Goal: Task Accomplishment & Management: Use online tool/utility

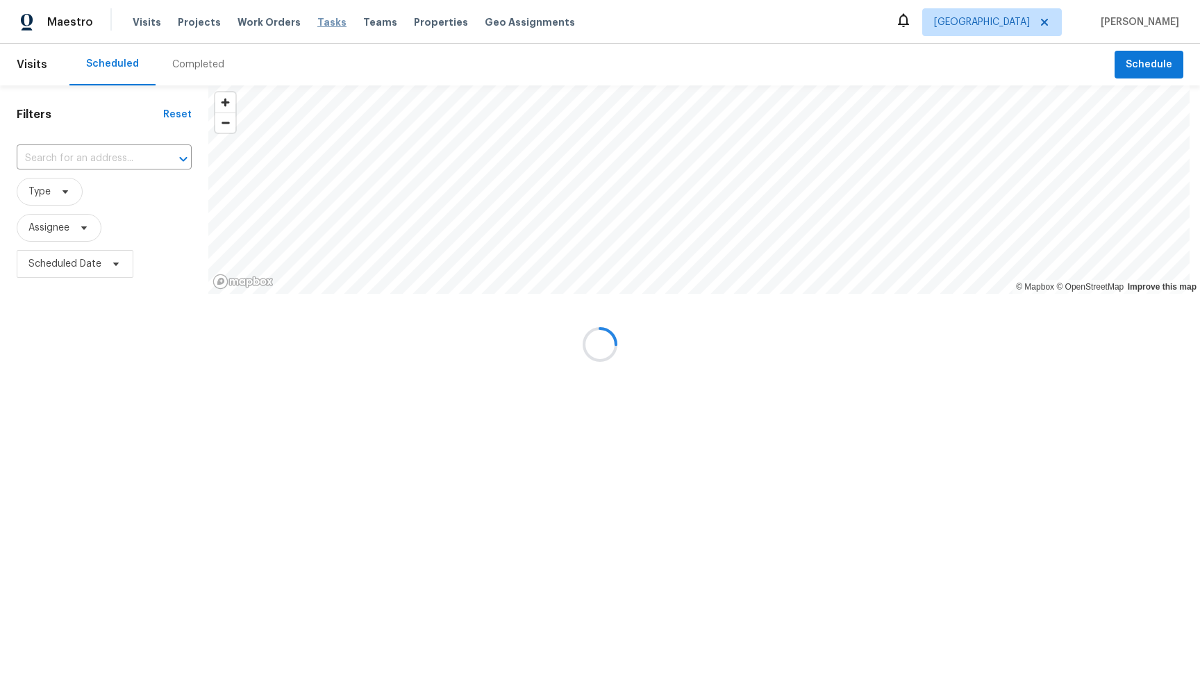
click at [317, 26] on span "Tasks" at bounding box center [331, 22] width 29 height 10
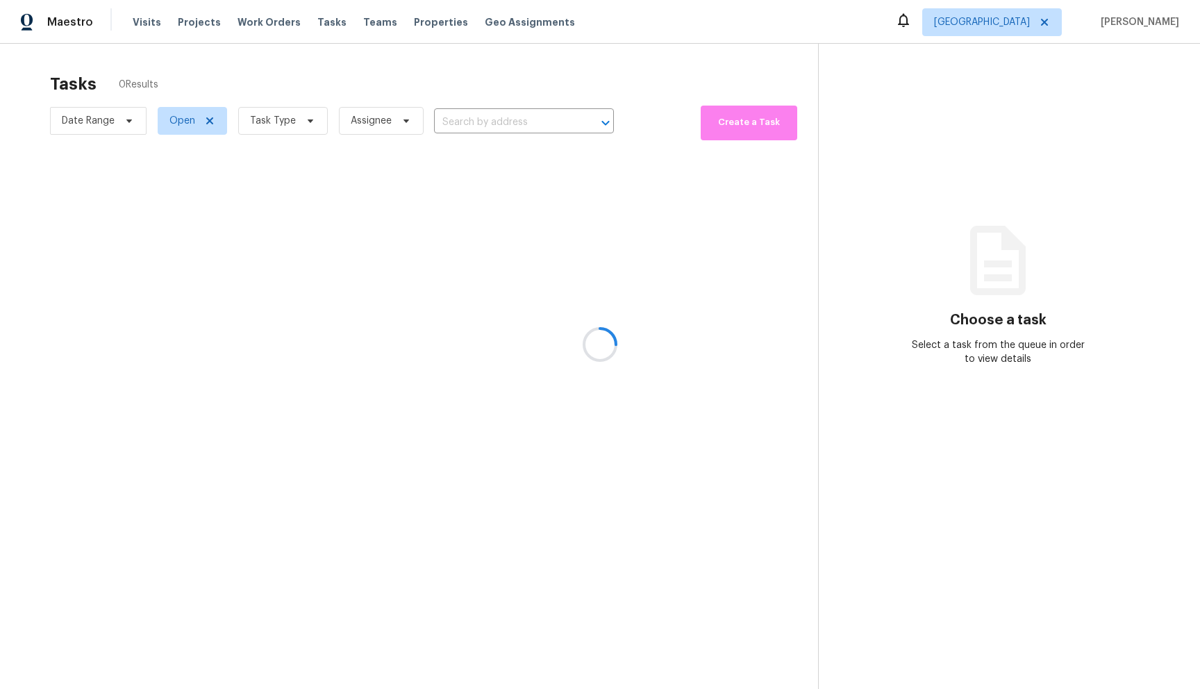
click at [291, 119] on div at bounding box center [600, 344] width 1200 height 689
click at [296, 99] on div at bounding box center [600, 344] width 1200 height 689
click at [296, 112] on div at bounding box center [600, 344] width 1200 height 689
click at [287, 120] on div at bounding box center [600, 344] width 1200 height 689
click at [424, 227] on div at bounding box center [600, 344] width 1200 height 689
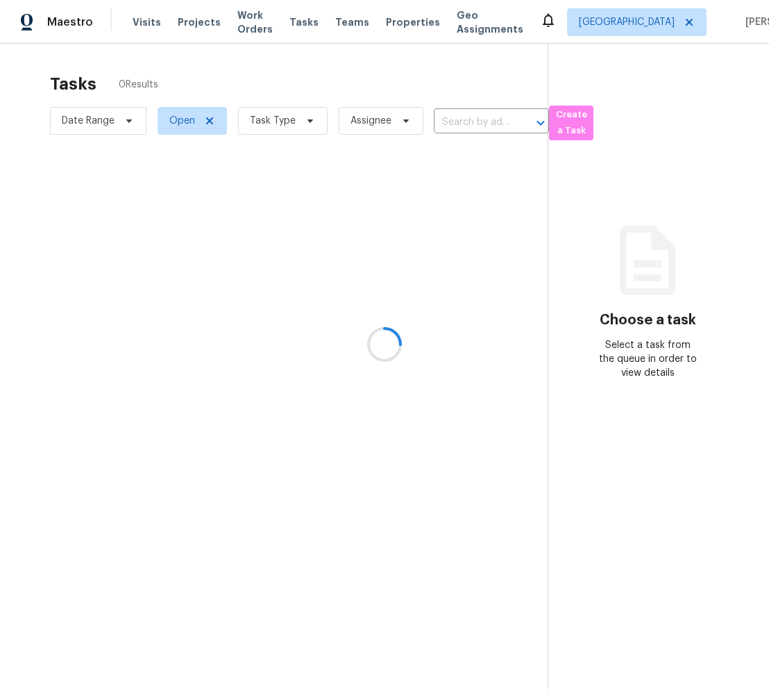
click at [426, 249] on div at bounding box center [384, 344] width 769 height 689
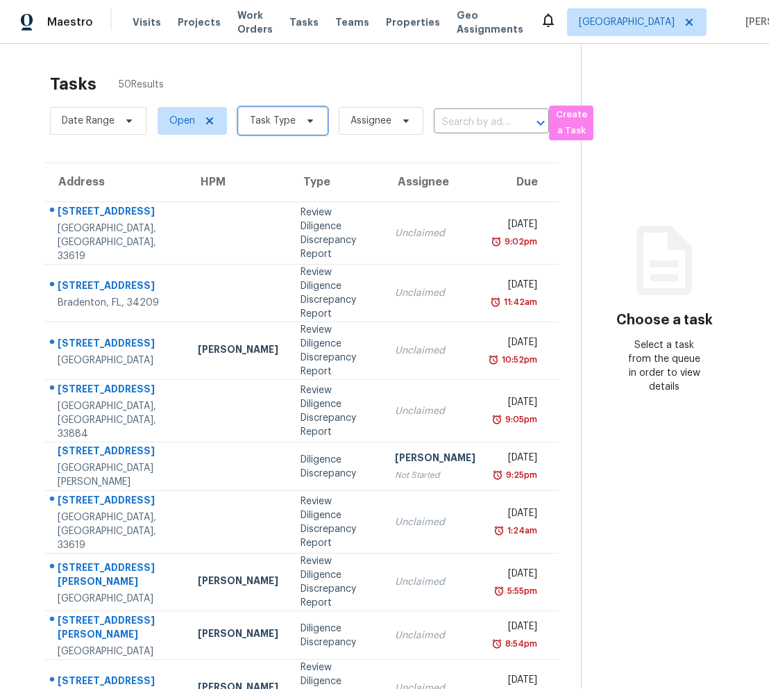
click at [288, 116] on span "Task Type" at bounding box center [273, 121] width 46 height 14
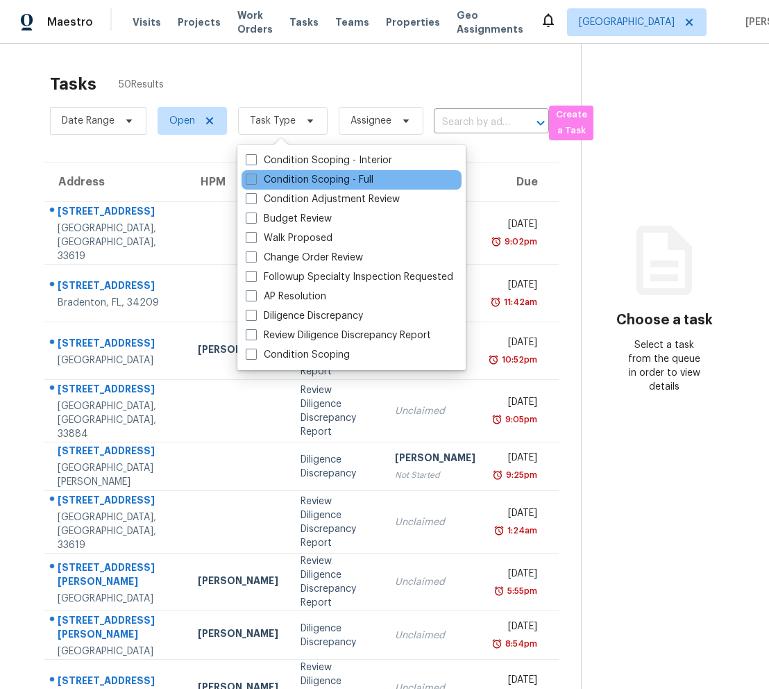
click at [249, 178] on span at bounding box center [251, 179] width 11 height 11
click at [249, 178] on input "Condition Scoping - Full" at bounding box center [250, 177] width 9 height 9
checkbox input "true"
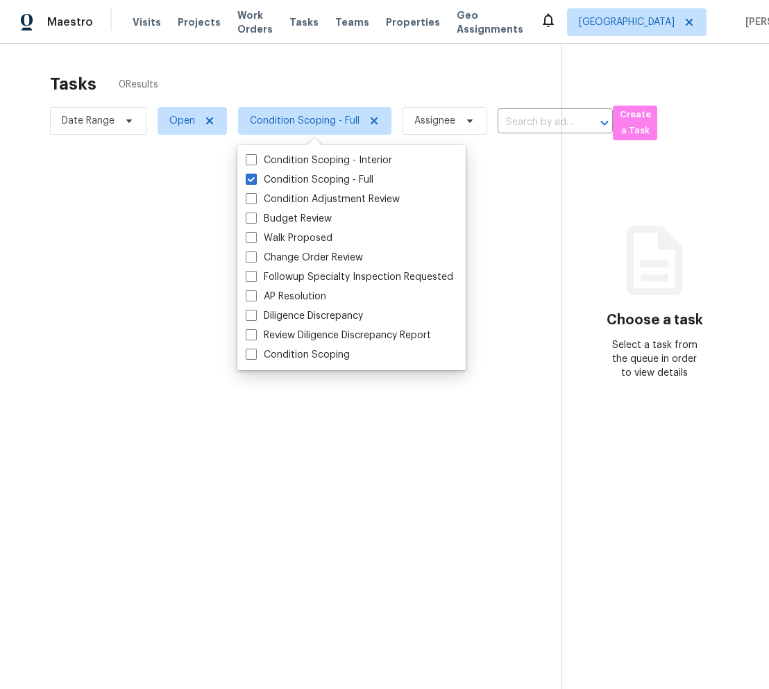
click at [165, 181] on div at bounding box center [384, 344] width 769 height 689
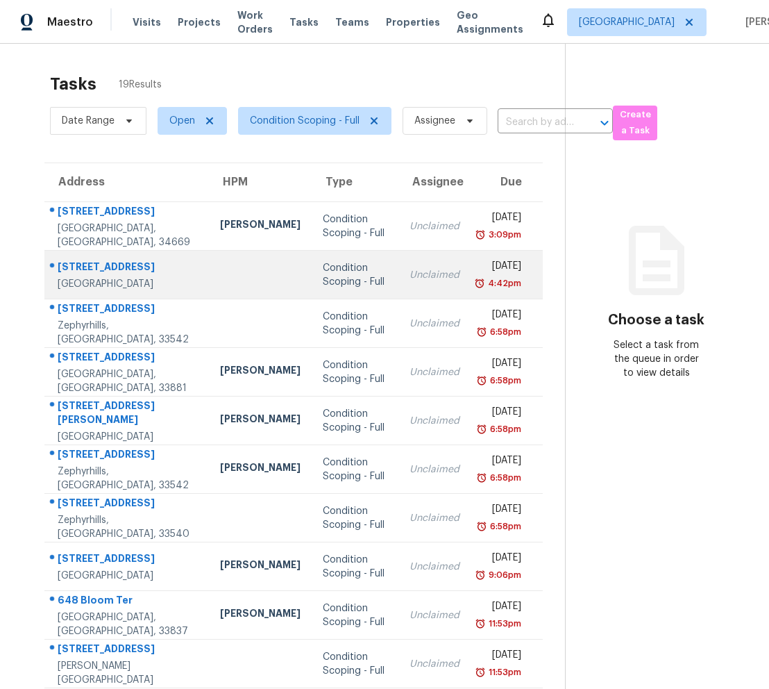
click at [82, 267] on div "[STREET_ADDRESS]" at bounding box center [128, 268] width 140 height 17
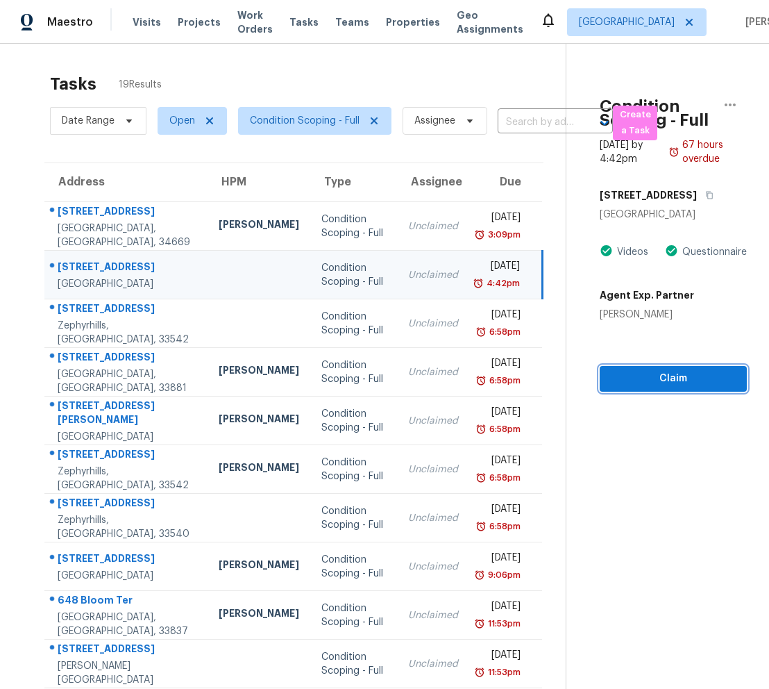
click at [658, 383] on span "Claim" at bounding box center [673, 378] width 125 height 17
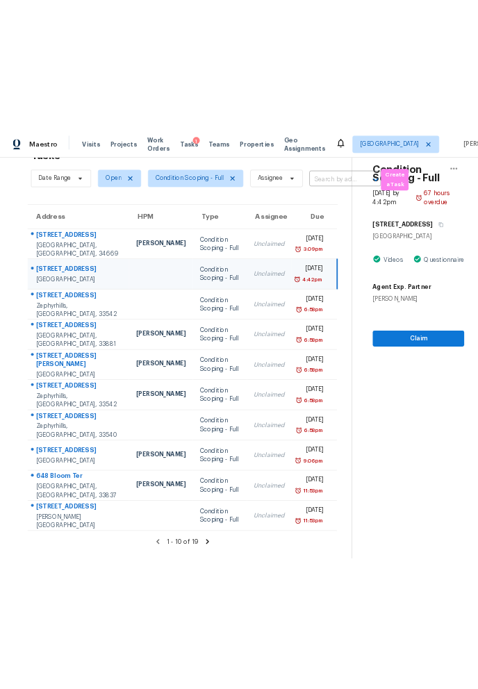
scroll to position [60, 0]
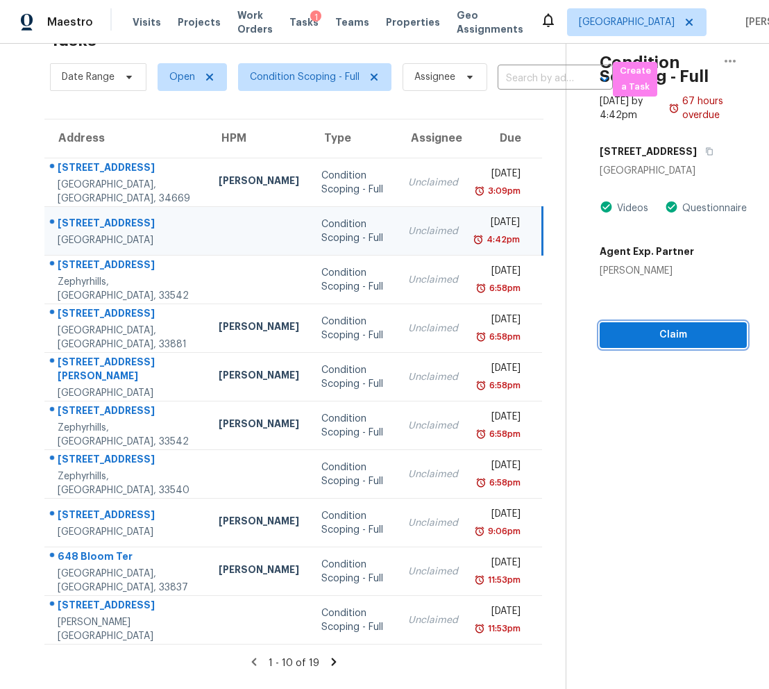
click at [667, 327] on button "Claim" at bounding box center [673, 335] width 147 height 26
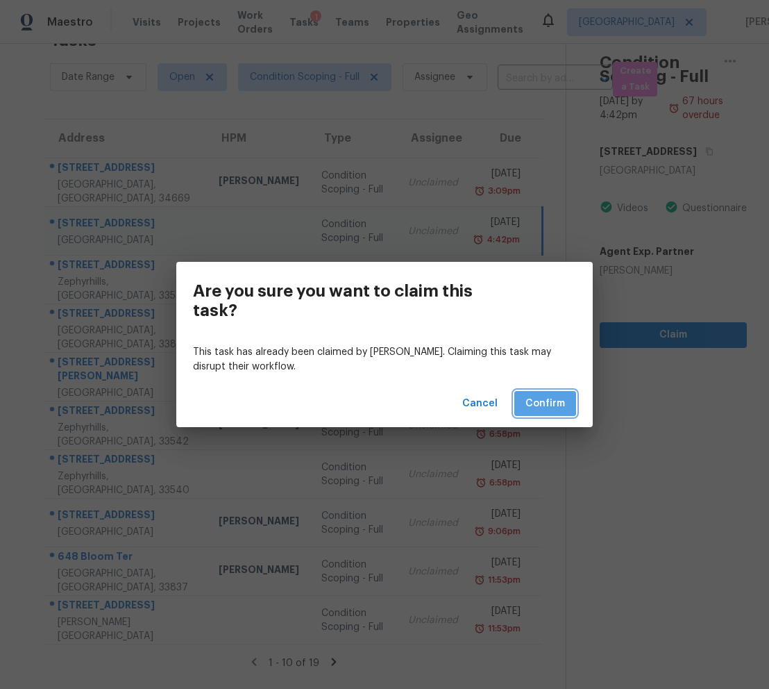
click at [536, 401] on span "Confirm" at bounding box center [546, 403] width 40 height 17
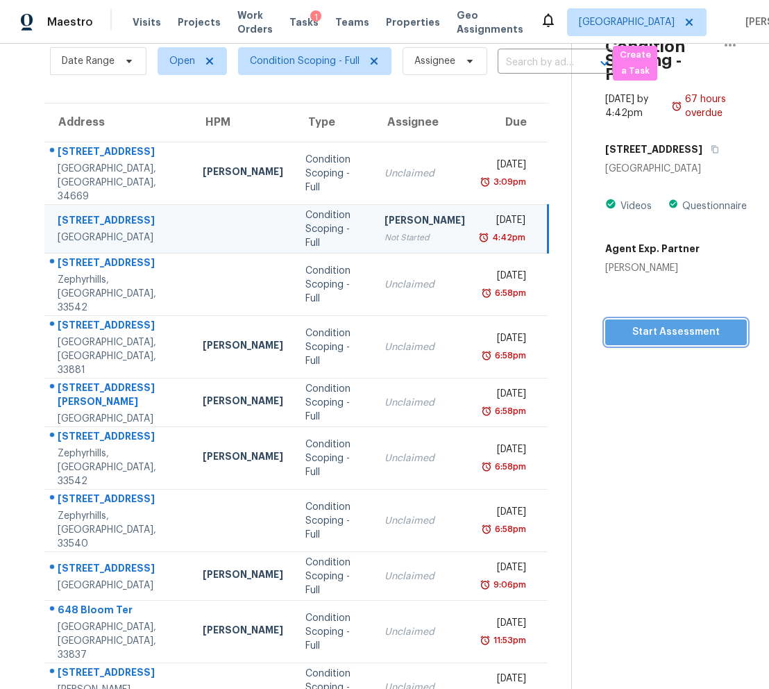
click at [678, 325] on span "Start Assessment" at bounding box center [676, 332] width 119 height 17
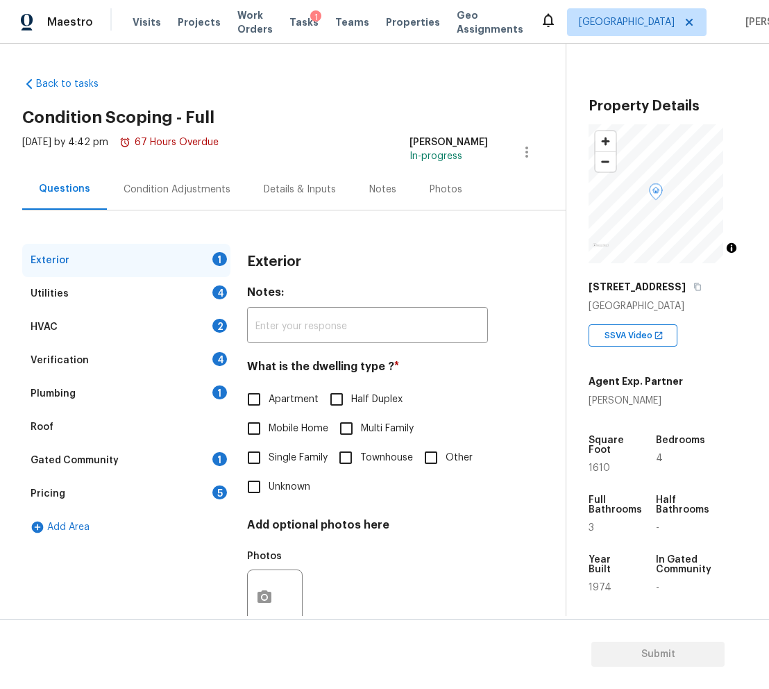
click at [142, 286] on div "Utilities 4" at bounding box center [126, 293] width 208 height 33
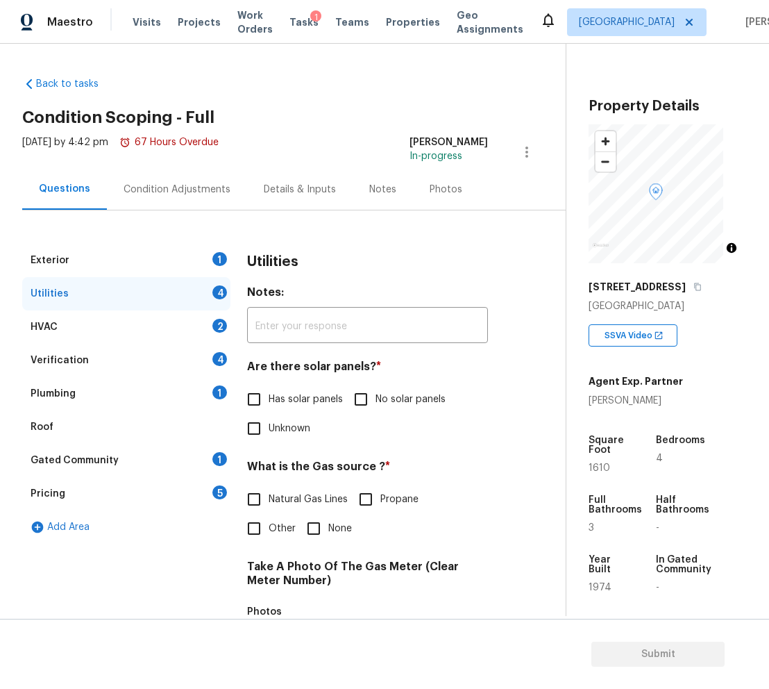
click at [140, 260] on div "Exterior 1" at bounding box center [126, 260] width 208 height 33
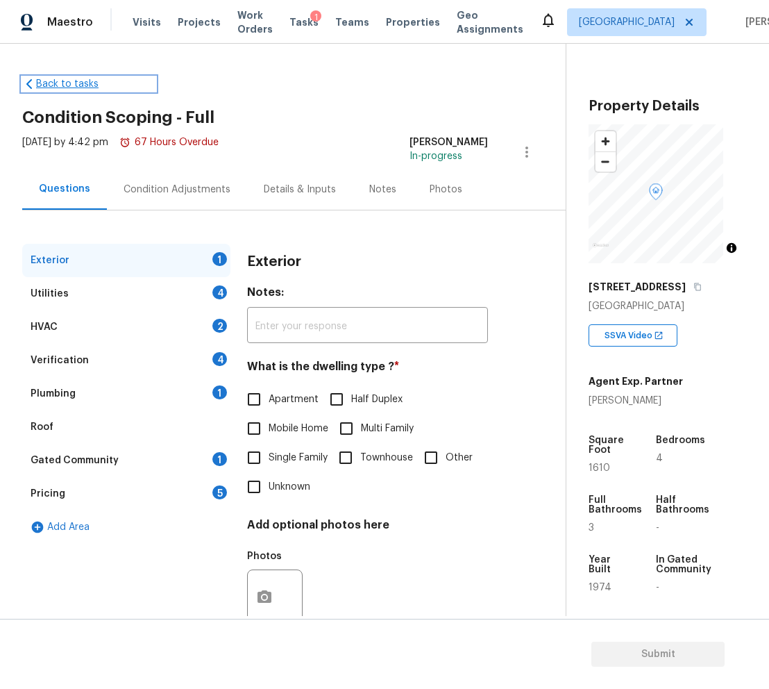
click at [40, 81] on link "Back to tasks" at bounding box center [88, 84] width 133 height 14
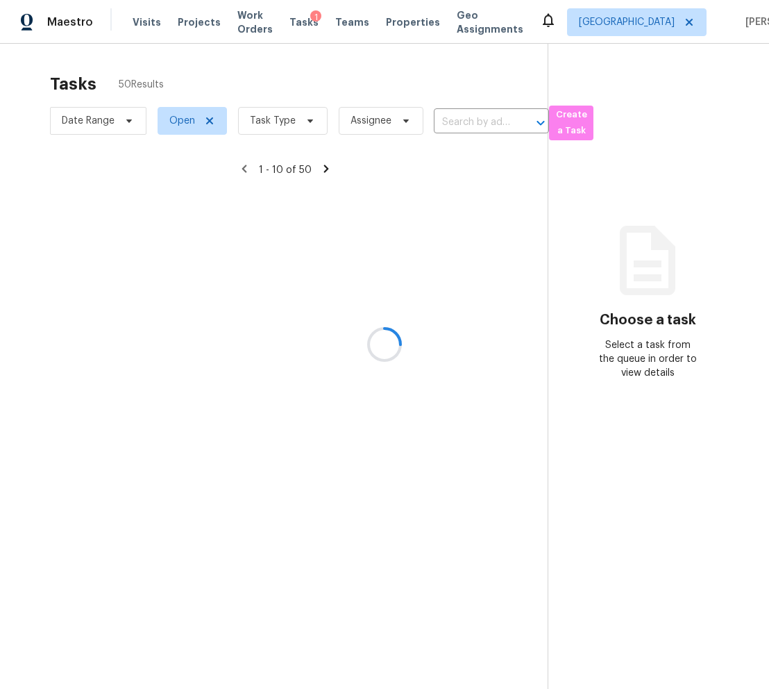
click at [279, 127] on div at bounding box center [384, 344] width 769 height 689
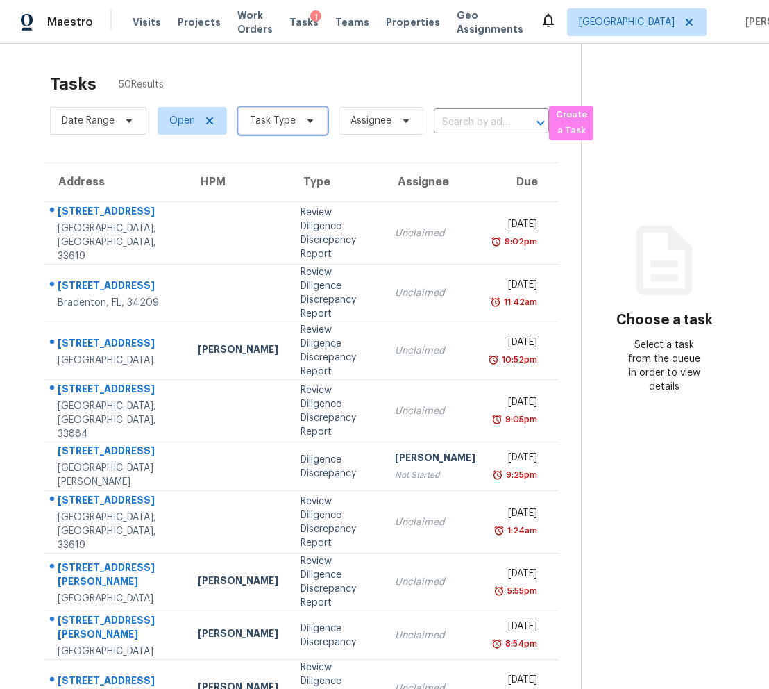
click at [278, 123] on span "Task Type" at bounding box center [273, 121] width 46 height 14
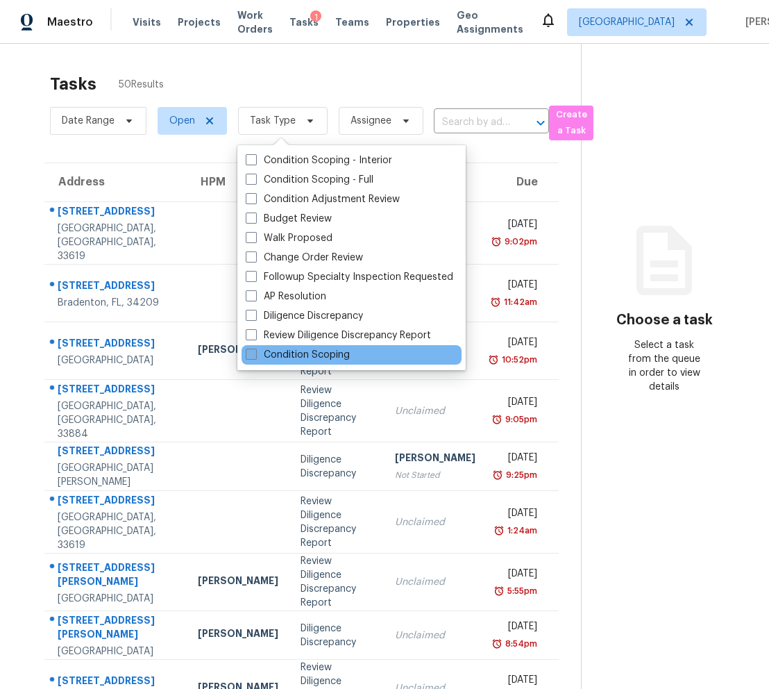
click at [249, 354] on span at bounding box center [251, 354] width 11 height 11
click at [249, 354] on input "Condition Scoping" at bounding box center [250, 352] width 9 height 9
checkbox input "true"
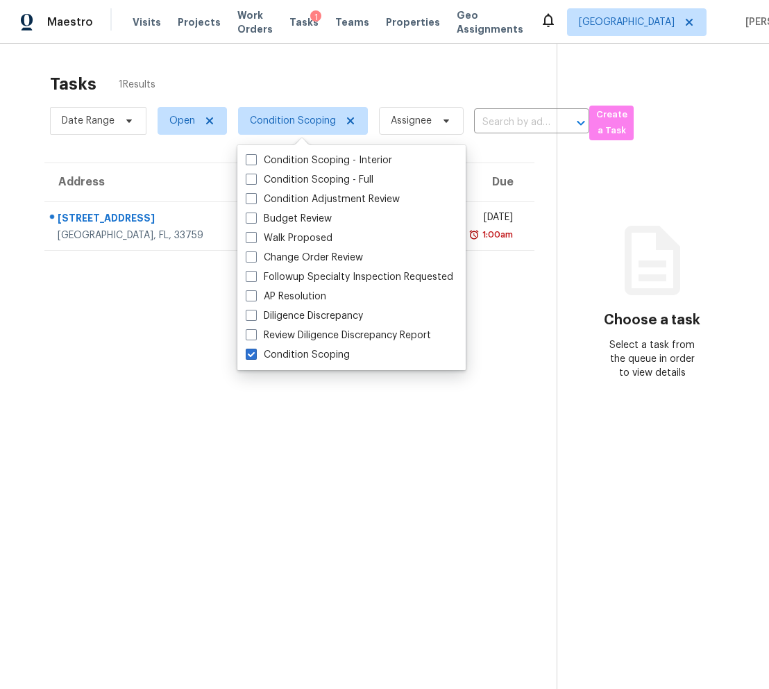
click at [101, 331] on section "Tasks 1 Results Date Range Open Condition Scoping Assignee ​ Create a Task Addr…" at bounding box center [289, 399] width 535 height 667
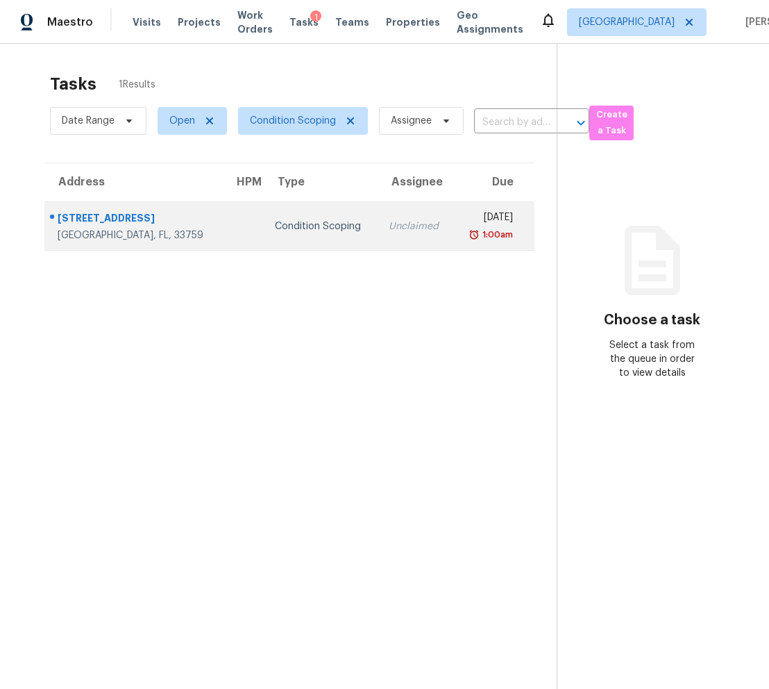
click at [103, 216] on div "[STREET_ADDRESS]" at bounding box center [135, 219] width 154 height 17
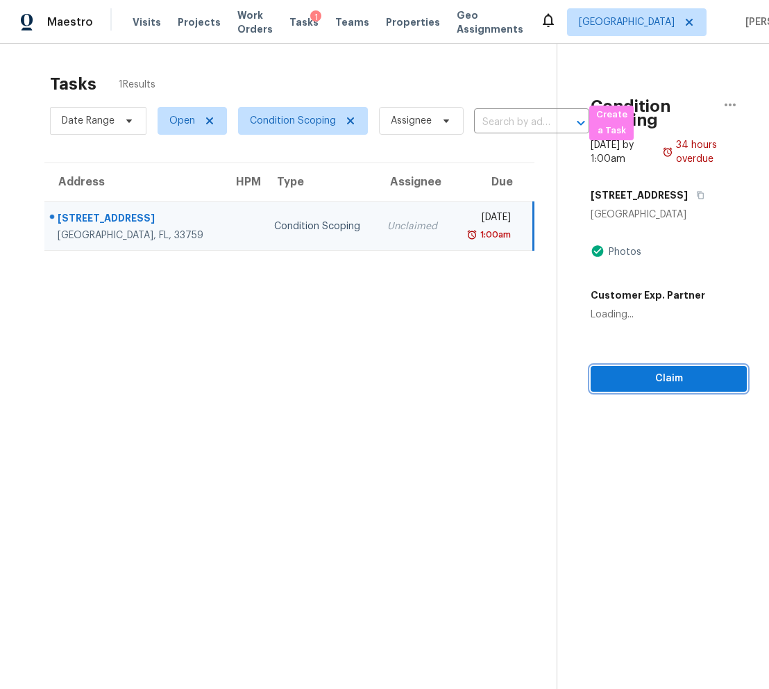
click at [632, 369] on button "Claim" at bounding box center [669, 379] width 156 height 26
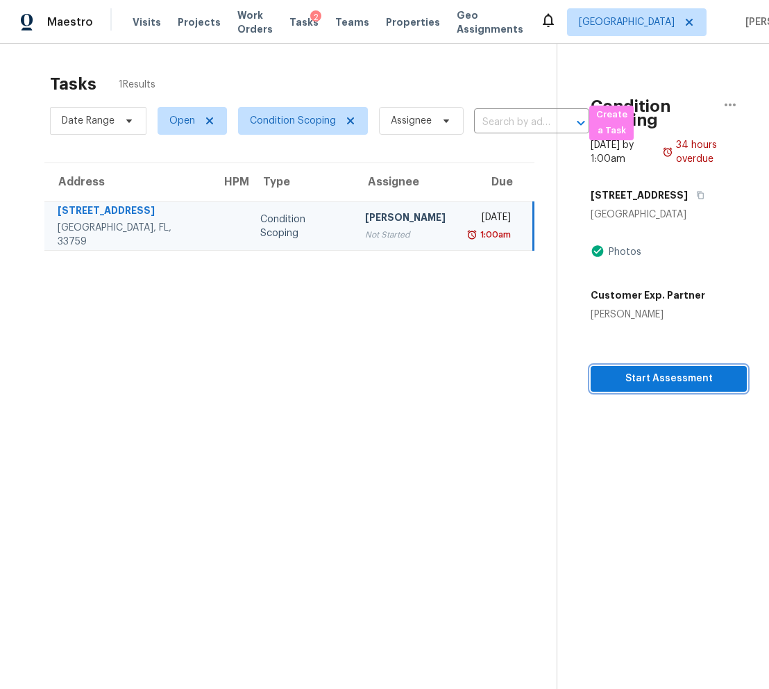
click at [643, 378] on span "Start Assessment" at bounding box center [669, 378] width 134 height 17
